Goal: Obtain resource: Download file/media

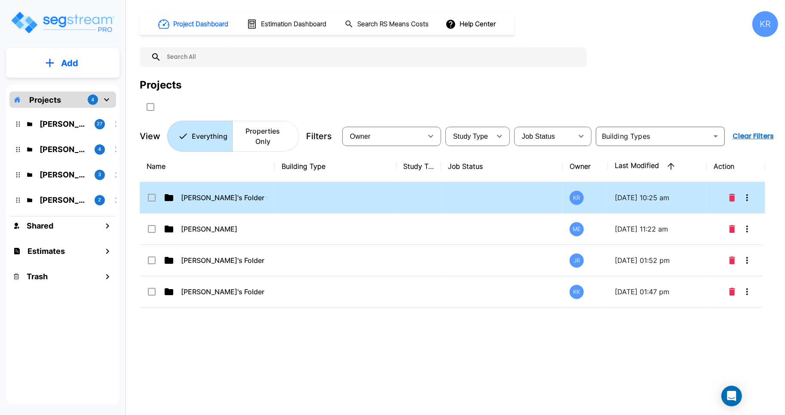
click at [389, 182] on td at bounding box center [336, 197] width 122 height 31
checkbox input "true"
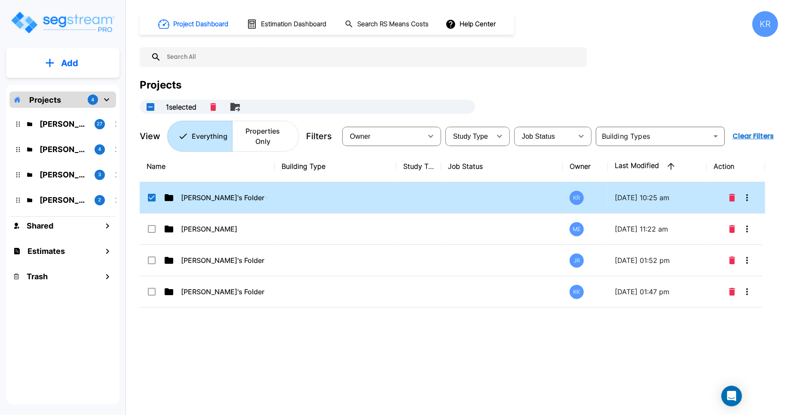
click at [389, 182] on td at bounding box center [336, 197] width 122 height 31
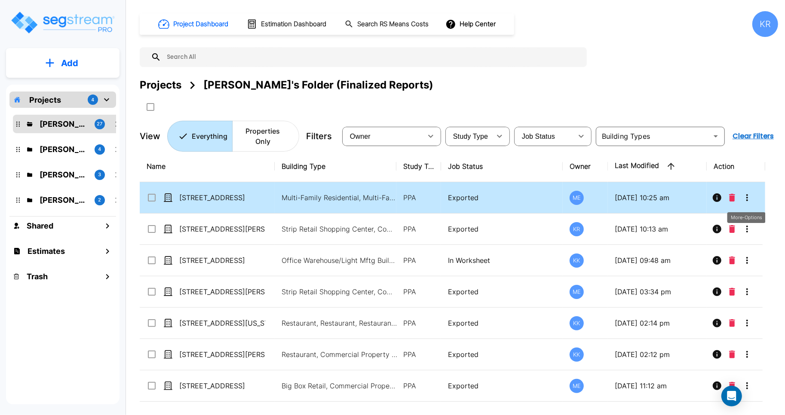
click at [610, 193] on icon "More-Options" at bounding box center [747, 198] width 10 height 10
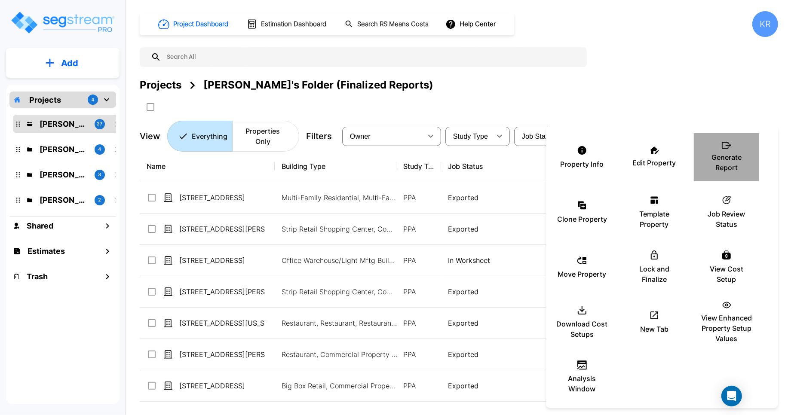
click at [610, 153] on p "Generate Report" at bounding box center [727, 162] width 52 height 21
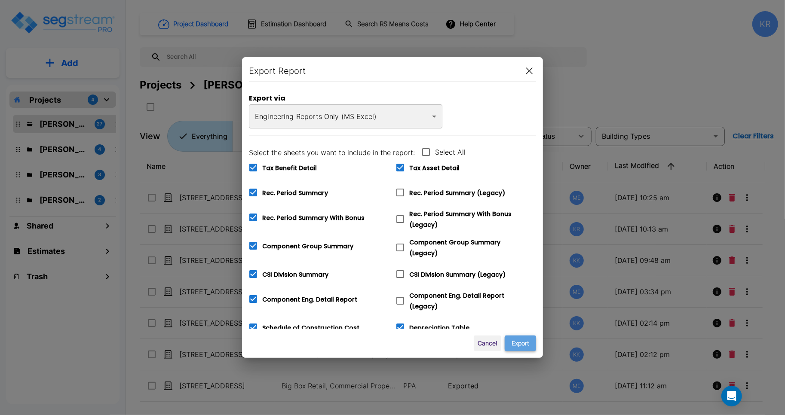
click at [522, 343] on button "Export" at bounding box center [520, 344] width 31 height 16
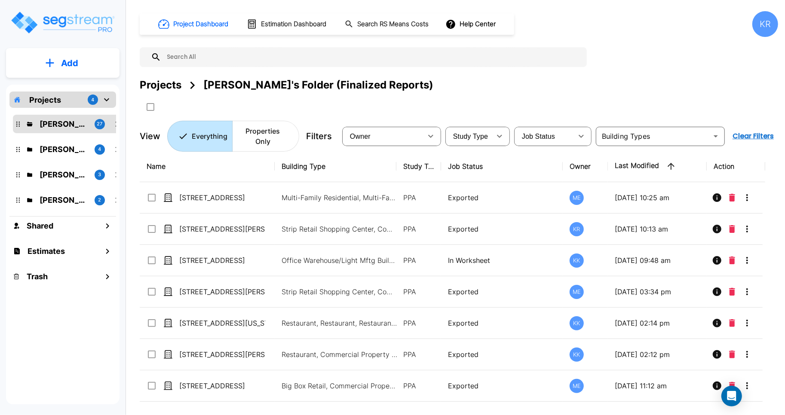
click at [453, 76] on div "Project Dashboard Estimation Dashboard Search RS Means Costs Help Center KR Pro…" at bounding box center [459, 81] width 638 height 141
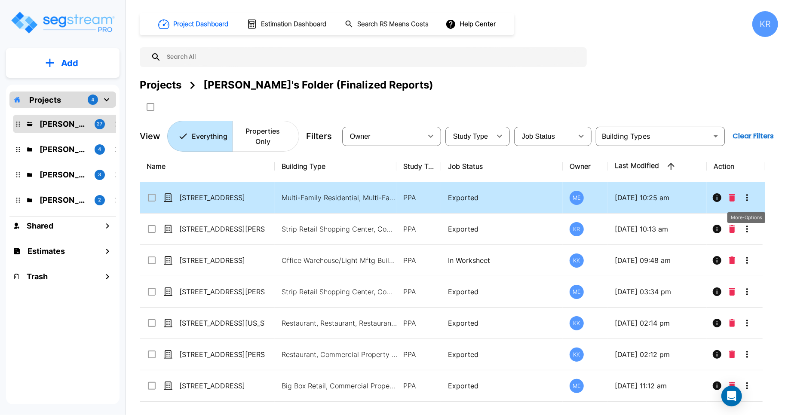
click at [610, 193] on icon "More-Options" at bounding box center [747, 198] width 10 height 10
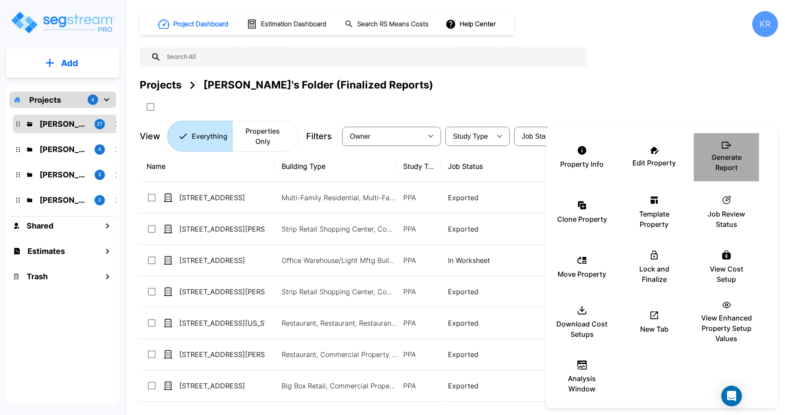
click at [610, 168] on p "Generate Report" at bounding box center [727, 162] width 52 height 21
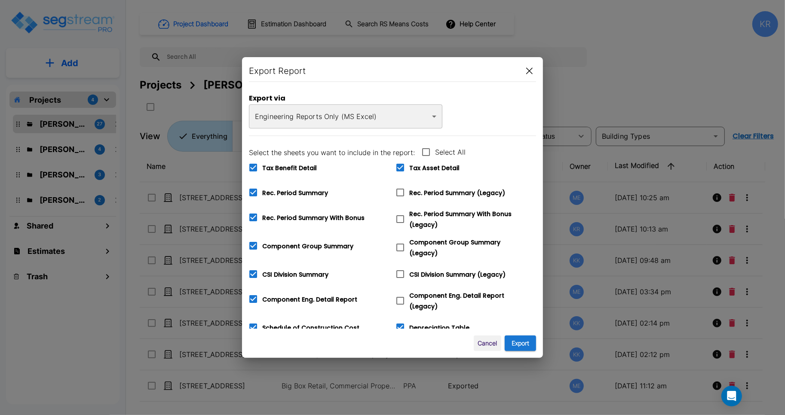
click at [399, 194] on icon at bounding box center [400, 192] width 10 height 10
click at [399, 191] on input "Rec. Period Summary (Legacy)" at bounding box center [395, 187] width 9 height 7
checkbox input "true"
checkbox input "false"
click at [401, 218] on icon at bounding box center [400, 219] width 10 height 10
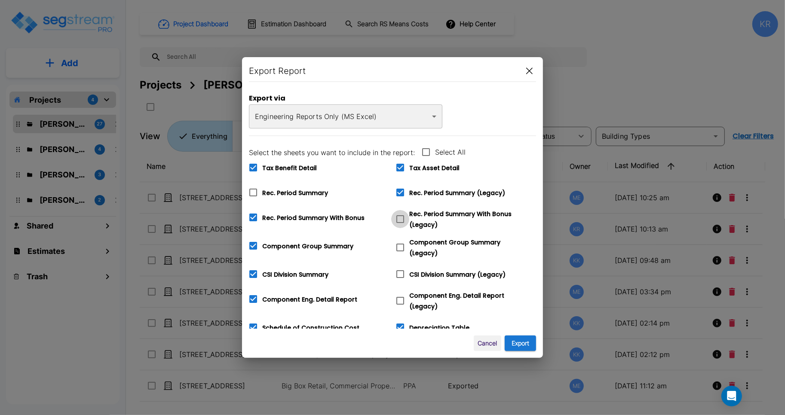
click at [400, 217] on input "Rec. Period Summary With Bonus (Legacy)" at bounding box center [395, 213] width 9 height 7
checkbox input "true"
checkbox input "false"
click at [404, 250] on span at bounding box center [400, 248] width 18 height 18
click at [400, 246] on input "Component Group Summary (Legacy)" at bounding box center [395, 242] width 9 height 7
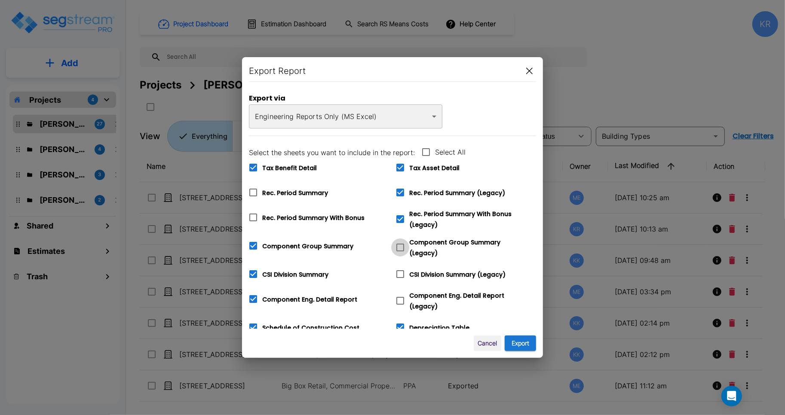
checkbox input "true"
checkbox input "false"
click at [400, 274] on icon at bounding box center [400, 274] width 10 height 10
click at [400, 272] on input "CSI Division Summary (Legacy)" at bounding box center [395, 268] width 9 height 7
checkbox input "true"
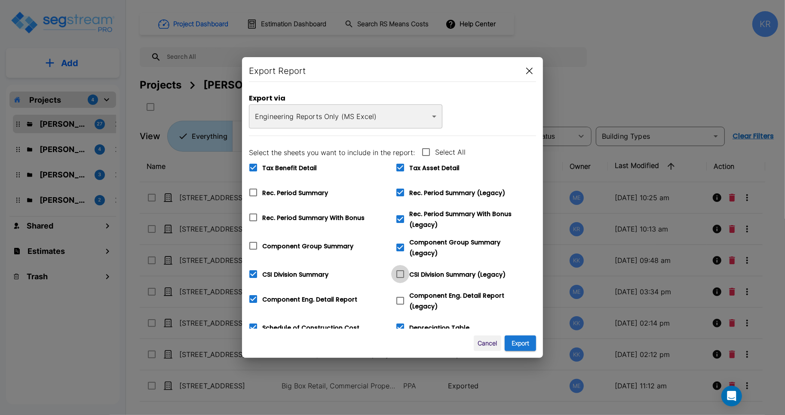
checkbox input "false"
checkbox input "true"
checkbox input "false"
checkbox input "true"
checkbox input "false"
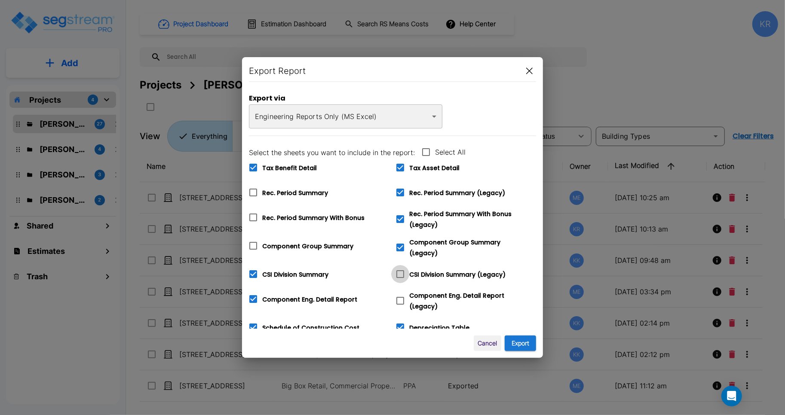
checkbox input "true"
checkbox input "false"
checkbox input "true"
checkbox input "false"
click at [401, 296] on icon at bounding box center [400, 301] width 10 height 10
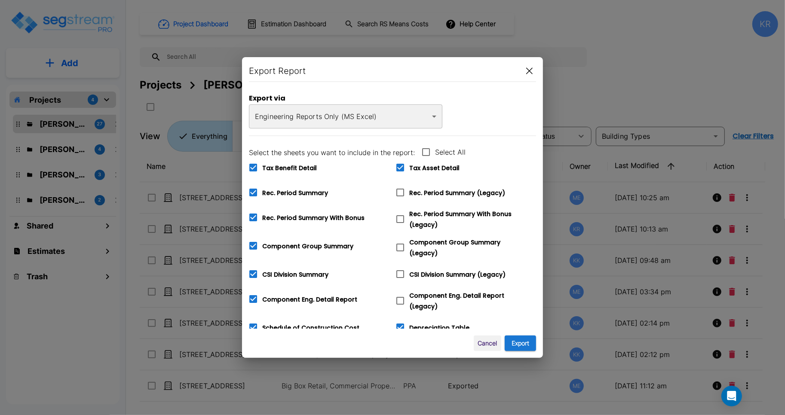
click at [400, 294] on input "Component Eng. Detail Report (Legacy)" at bounding box center [395, 295] width 9 height 7
checkbox input "true"
checkbox input "false"
click at [401, 324] on icon at bounding box center [400, 328] width 8 height 8
click at [400, 324] on input "Depreciation Table" at bounding box center [395, 321] width 9 height 7
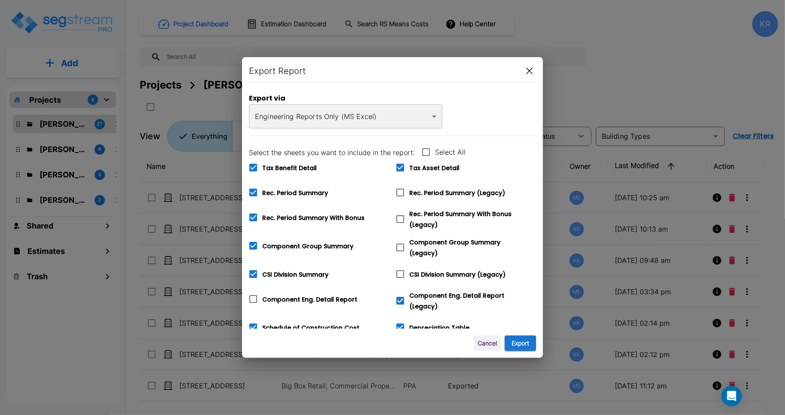
checkbox input "false"
click at [251, 326] on icon at bounding box center [253, 328] width 8 height 8
click at [251, 326] on input "Schedule of Construction Cost" at bounding box center [248, 321] width 9 height 7
checkbox input "false"
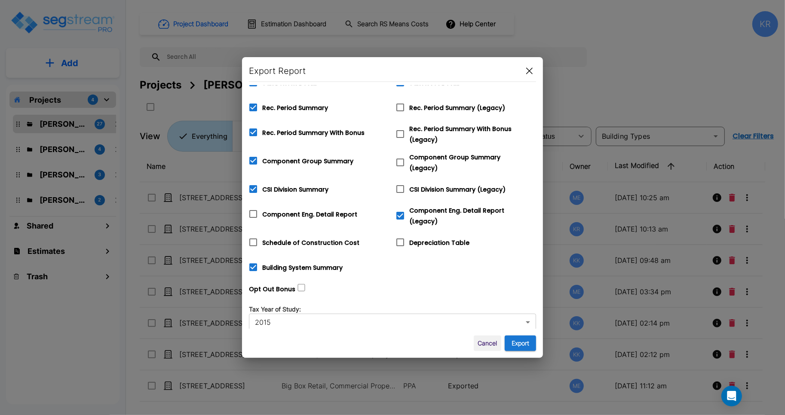
scroll to position [86, 0]
click at [253, 264] on icon at bounding box center [253, 267] width 8 height 8
click at [253, 264] on input "Building System Summary" at bounding box center [248, 261] width 9 height 7
checkbox input "false"
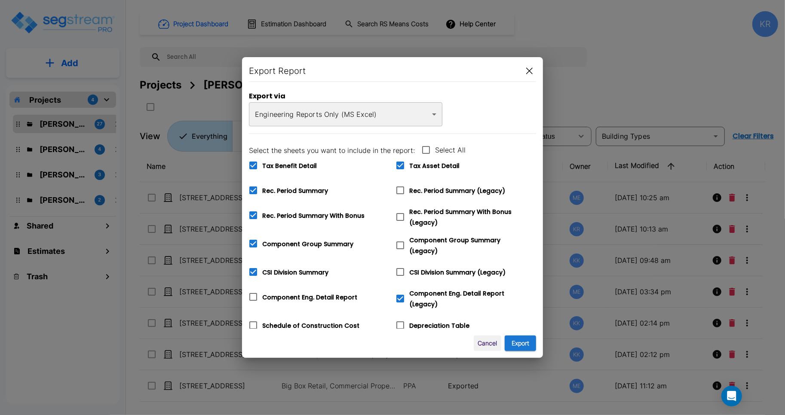
scroll to position [0, 0]
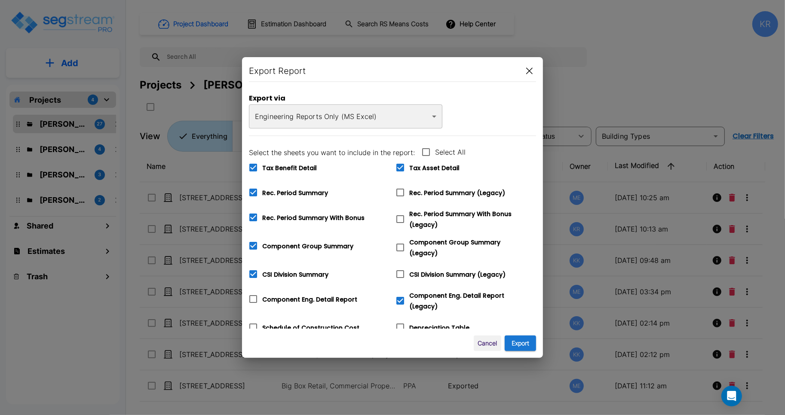
click at [401, 271] on icon at bounding box center [400, 274] width 10 height 10
click at [400, 271] on input "CSI Division Summary (Legacy)" at bounding box center [395, 268] width 9 height 7
checkbox input "true"
checkbox input "false"
click at [401, 244] on icon at bounding box center [400, 247] width 10 height 10
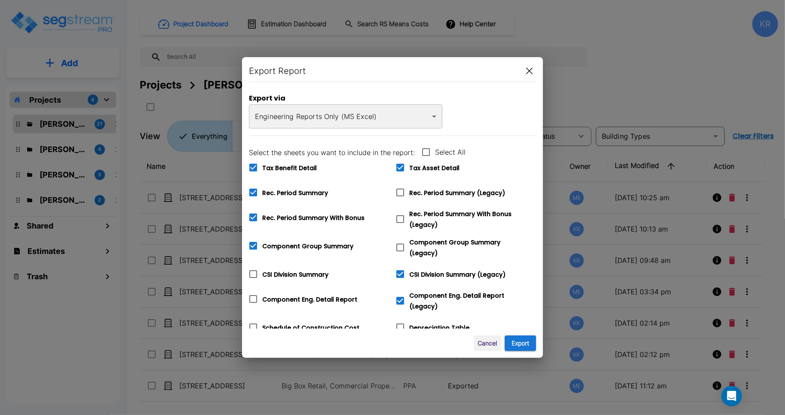
click at [400, 244] on input "Component Group Summary (Legacy)" at bounding box center [395, 242] width 9 height 7
checkbox input "true"
checkbox input "false"
click at [401, 218] on icon at bounding box center [400, 219] width 10 height 10
click at [400, 217] on input "Rec. Period Summary With Bonus (Legacy)" at bounding box center [395, 213] width 9 height 7
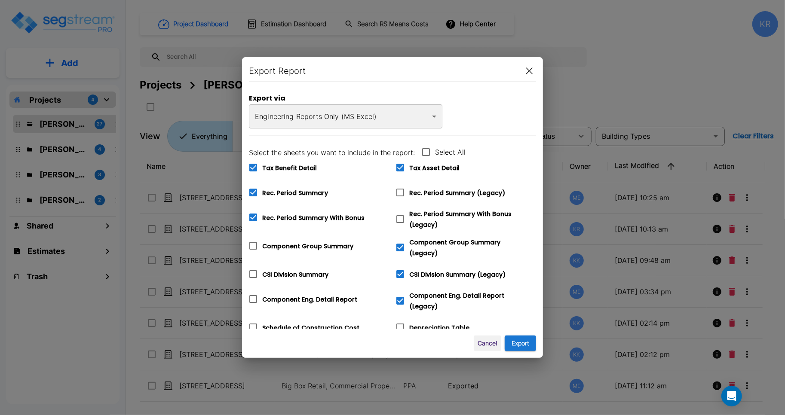
checkbox input "true"
checkbox input "false"
click at [399, 193] on icon at bounding box center [400, 192] width 10 height 10
click at [399, 191] on input "Rec. Period Summary (Legacy)" at bounding box center [395, 187] width 9 height 7
checkbox input "true"
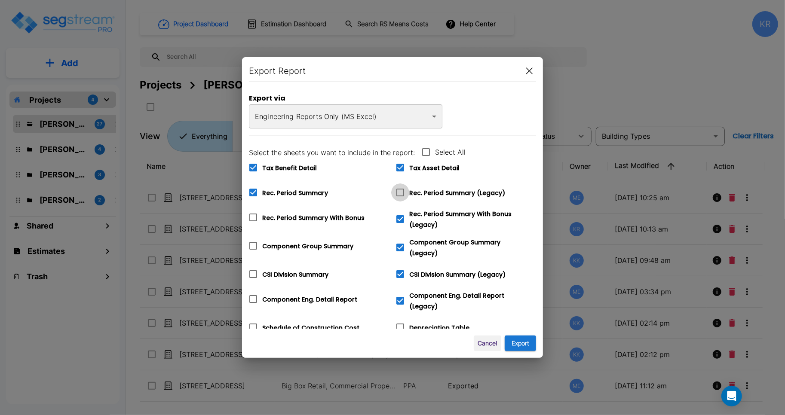
checkbox input "false"
click at [525, 342] on button "Export" at bounding box center [520, 344] width 31 height 16
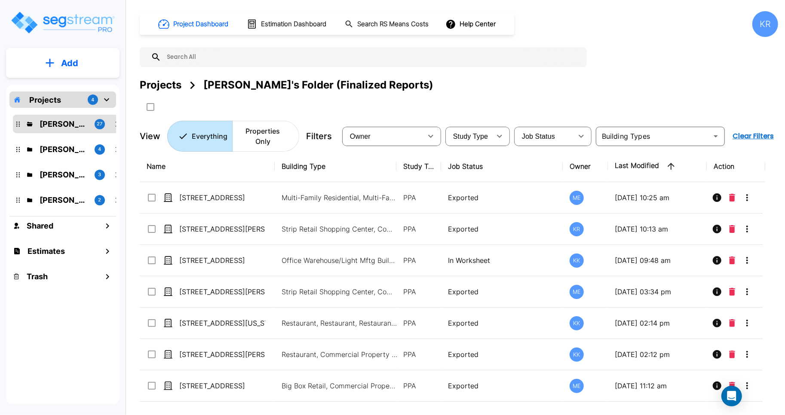
click at [482, 76] on div "Project Dashboard Estimation Dashboard Search RS Means Costs Help Center KR Pro…" at bounding box center [459, 81] width 638 height 141
click at [498, 75] on div "Project Dashboard Estimation Dashboard Search RS Means Costs Help Center KR Pro…" at bounding box center [459, 81] width 638 height 141
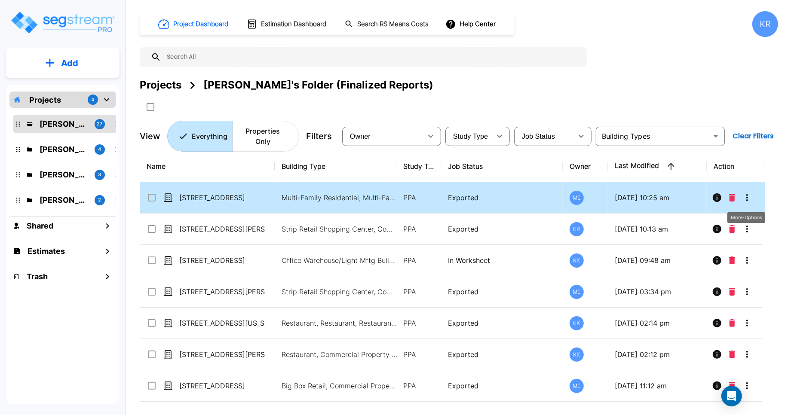
click at [610, 193] on icon "More-Options" at bounding box center [747, 198] width 10 height 10
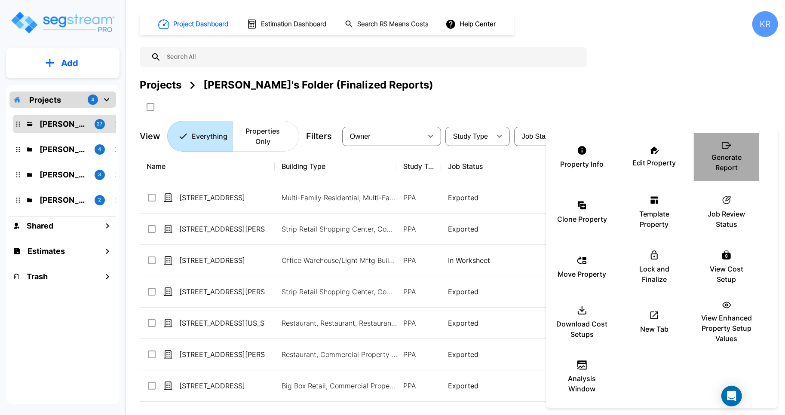
click at [610, 157] on p "Generate Report" at bounding box center [727, 162] width 52 height 21
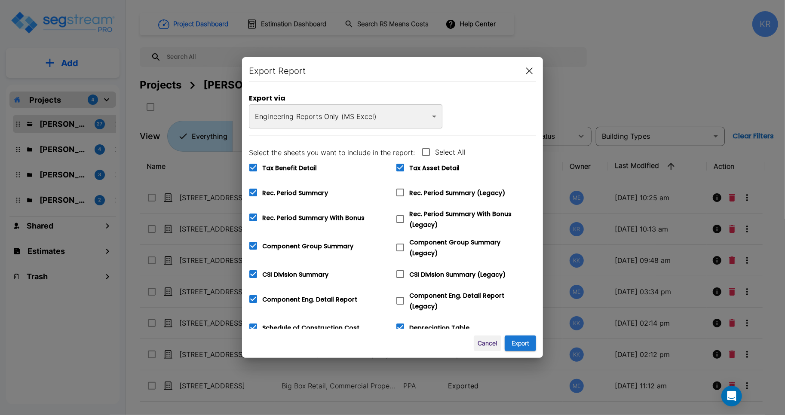
click at [524, 73] on button "button" at bounding box center [529, 71] width 13 height 14
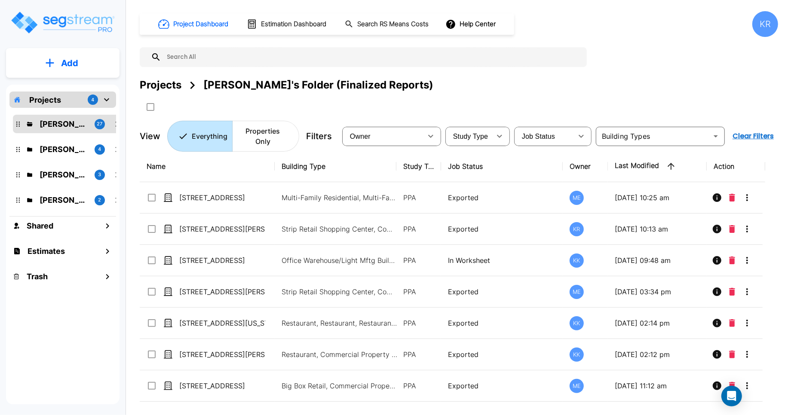
click at [610, 22] on div "KR" at bounding box center [765, 24] width 26 height 26
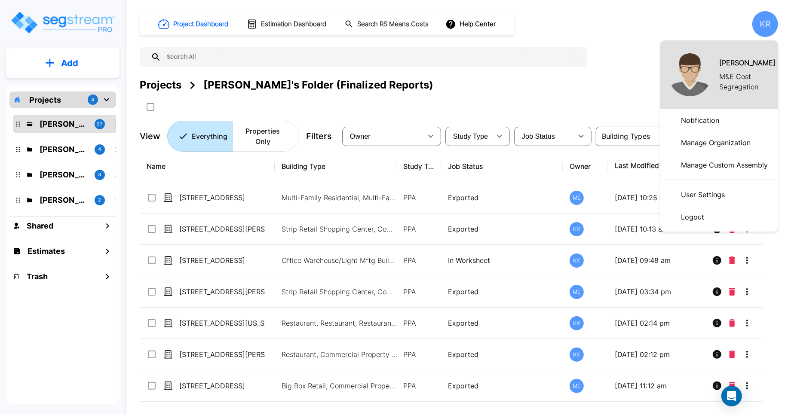
click at [610, 219] on p "Logout" at bounding box center [692, 216] width 30 height 17
